Goal: Information Seeking & Learning: Check status

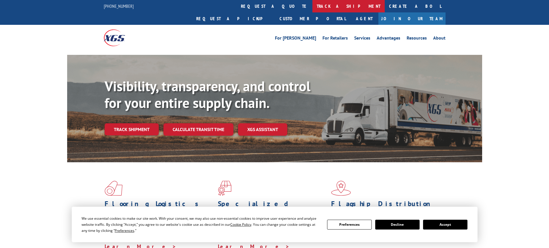
click at [313, 10] on link "track a shipment" at bounding box center [349, 6] width 72 height 12
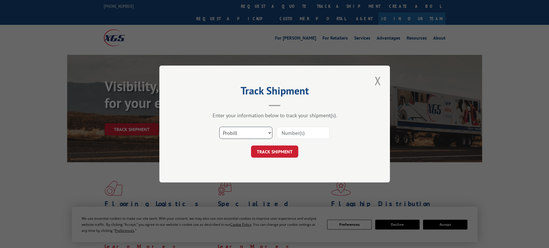
click at [237, 134] on select "Select category... Probill BOL PO" at bounding box center [245, 133] width 53 height 12
select select "bol"
click at [219, 127] on select "Select category... Probill BOL PO" at bounding box center [245, 133] width 53 height 12
click at [296, 133] on input at bounding box center [303, 133] width 53 height 12
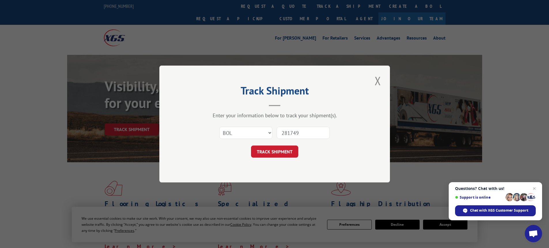
type input "2817491"
click button "TRACK SHIPMENT" at bounding box center [274, 151] width 47 height 12
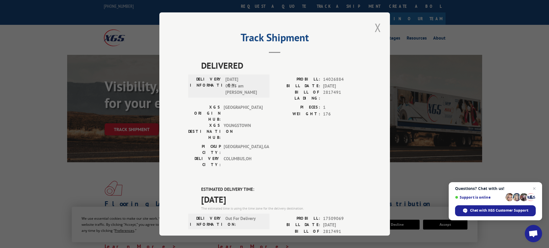
click at [374, 31] on button "Close modal" at bounding box center [378, 28] width 10 height 16
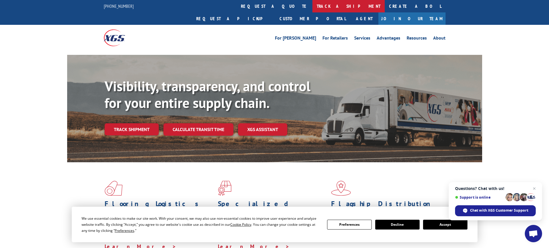
click at [313, 5] on link "track a shipment" at bounding box center [349, 6] width 72 height 12
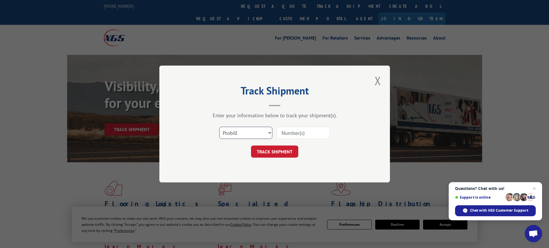
drag, startPoint x: 246, startPoint y: 134, endPoint x: 241, endPoint y: 138, distance: 5.5
click at [246, 134] on select "Select category... Probill BOL PO" at bounding box center [245, 133] width 53 height 12
select select "bol"
click at [219, 127] on select "Select category... Probill BOL PO" at bounding box center [245, 133] width 53 height 12
click at [307, 136] on input at bounding box center [303, 133] width 53 height 12
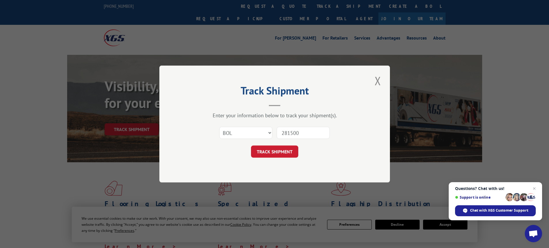
type input "2815008"
click button "TRACK SHIPMENT" at bounding box center [274, 151] width 47 height 12
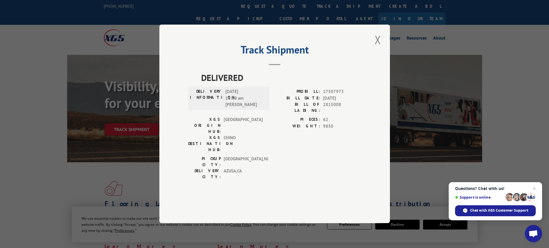
click at [377, 48] on button "Close modal" at bounding box center [378, 40] width 10 height 16
